Goal: Feedback & Contribution: Contribute content

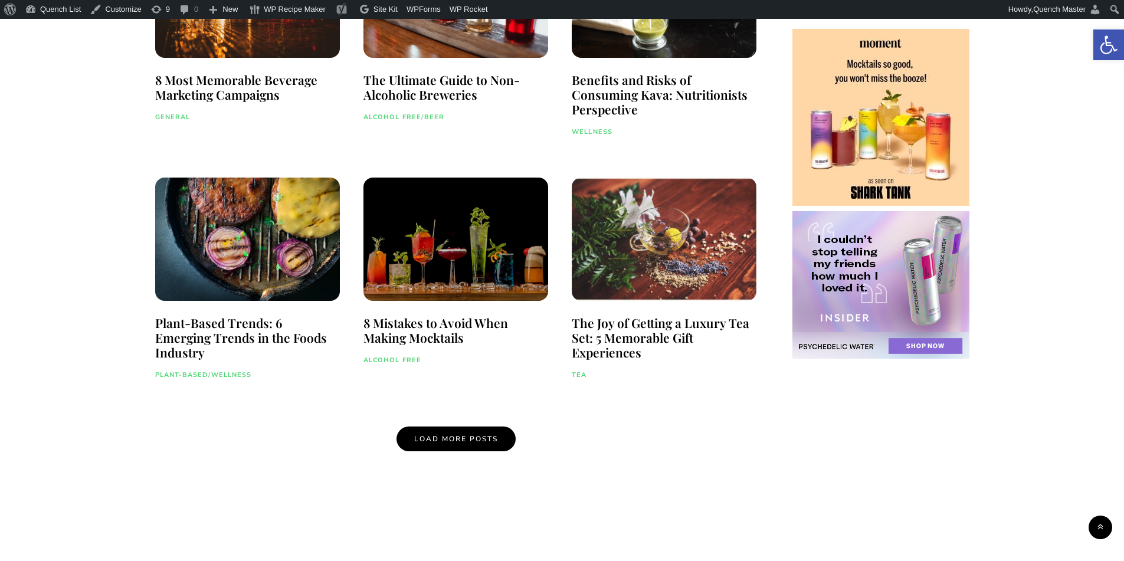
scroll to position [1488, 0]
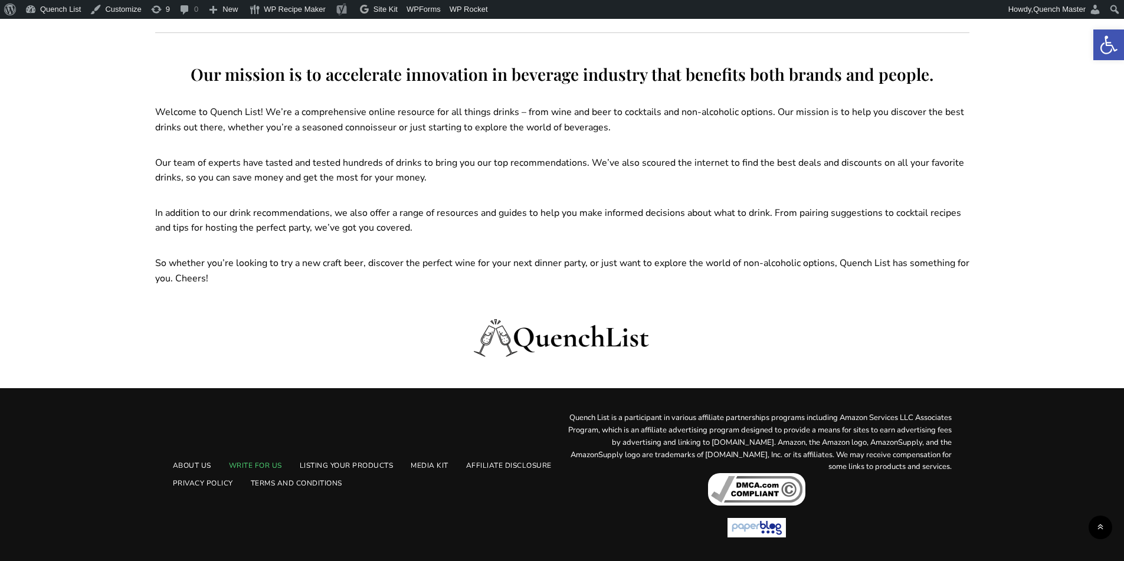
click at [268, 468] on link "Write For Us" at bounding box center [255, 465] width 71 height 17
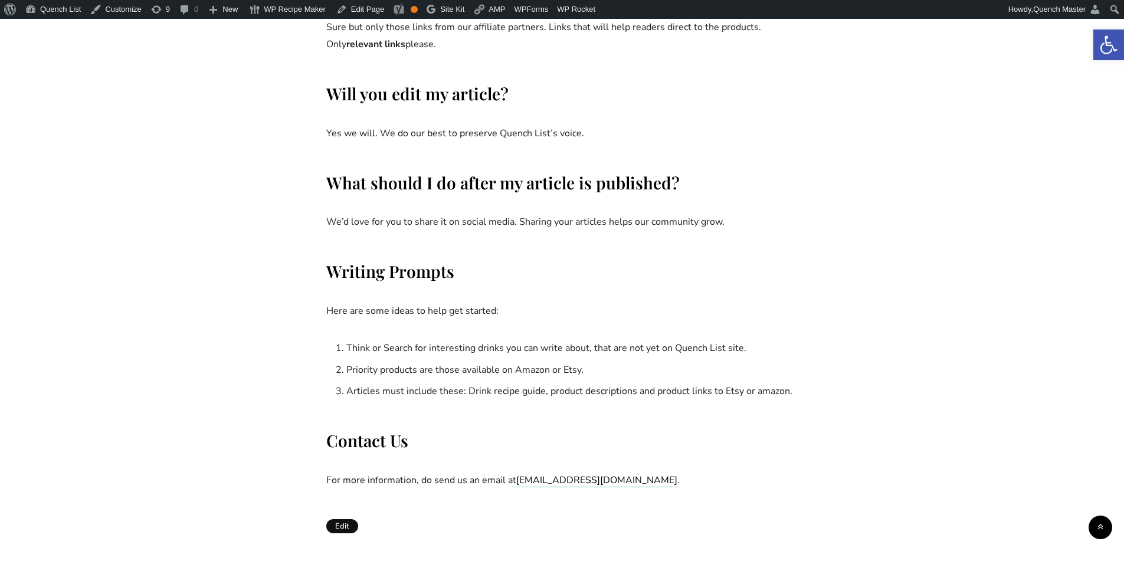
scroll to position [1573, 0]
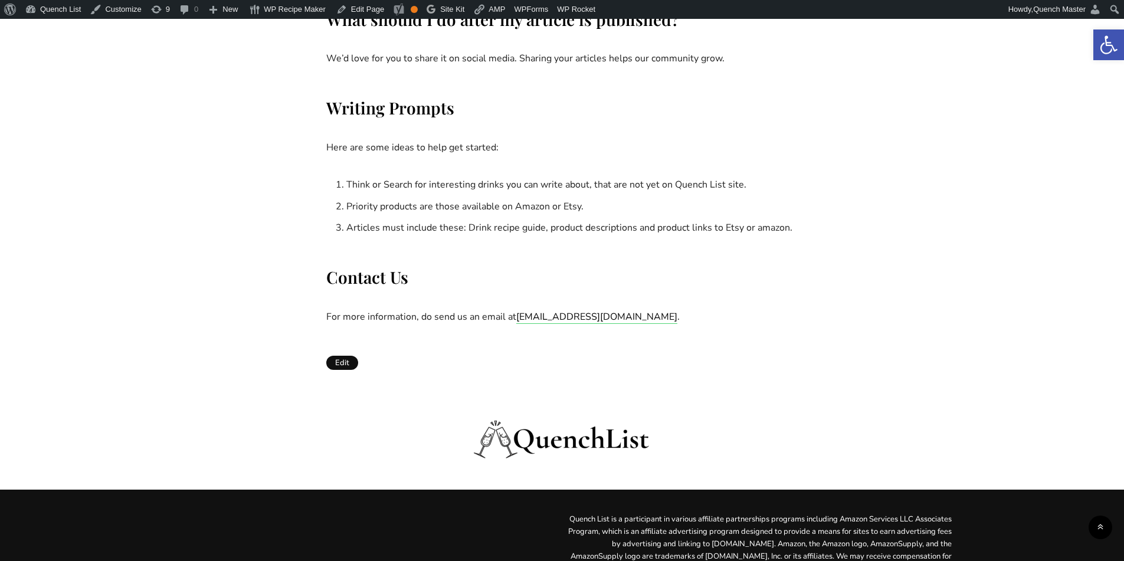
click at [767, 368] on div "Edit" at bounding box center [562, 362] width 472 height 15
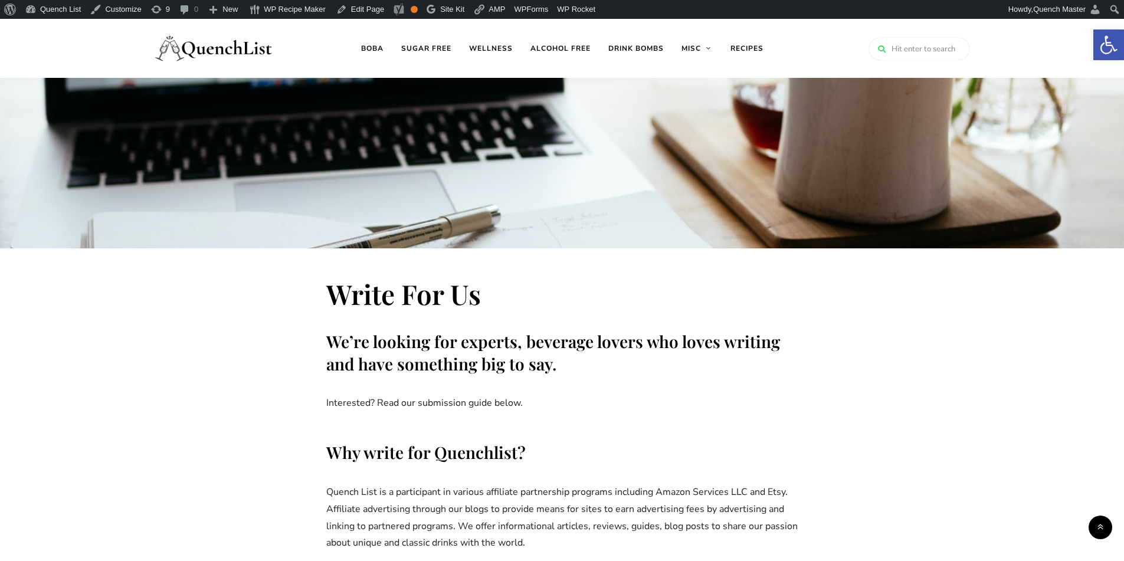
scroll to position [0, 0]
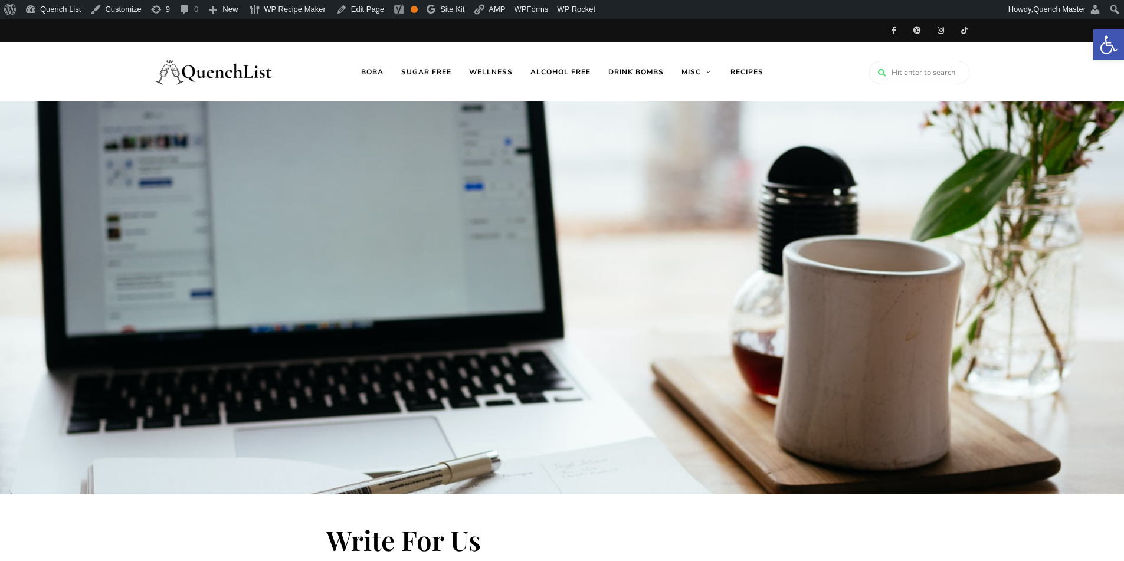
click at [209, 67] on img at bounding box center [214, 71] width 118 height 47
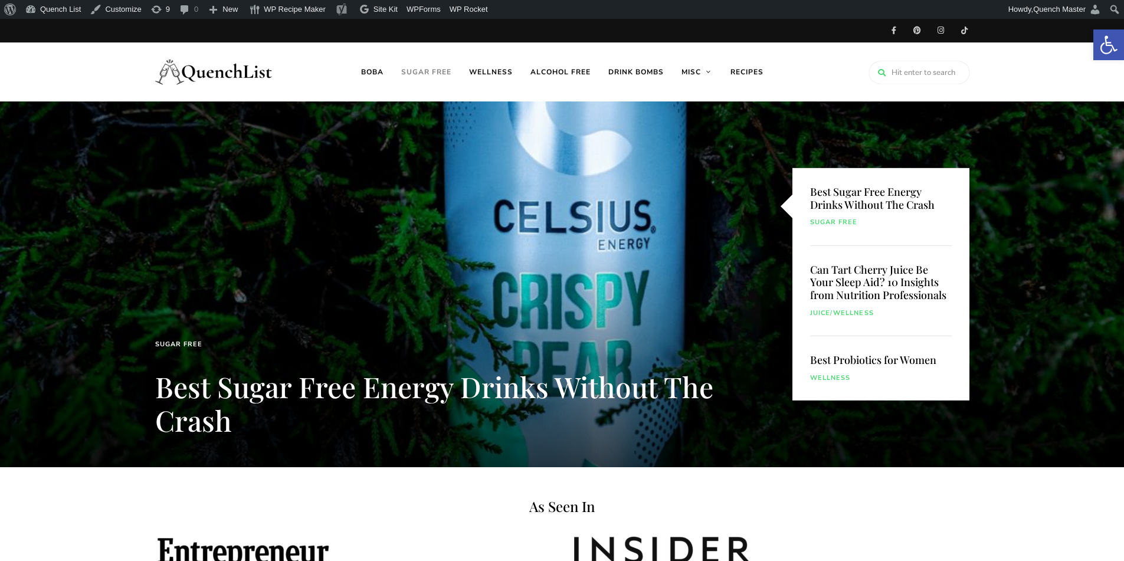
click at [426, 71] on link "Sugar free" at bounding box center [426, 71] width 68 height 59
